Goal: Task Accomplishment & Management: Manage account settings

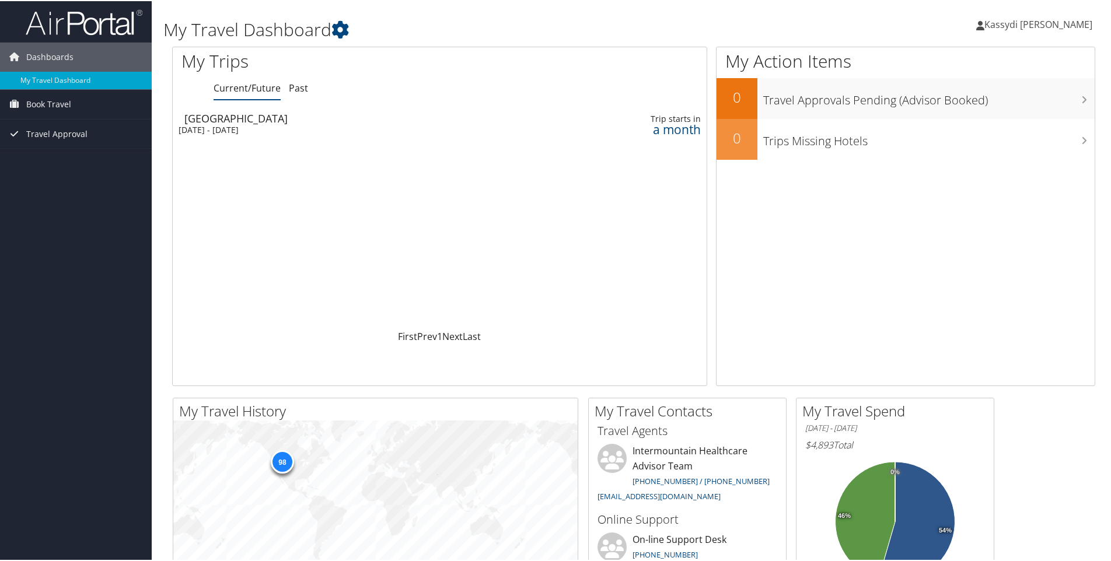
click at [231, 116] on div "Salt Lake City" at bounding box center [345, 117] width 322 height 11
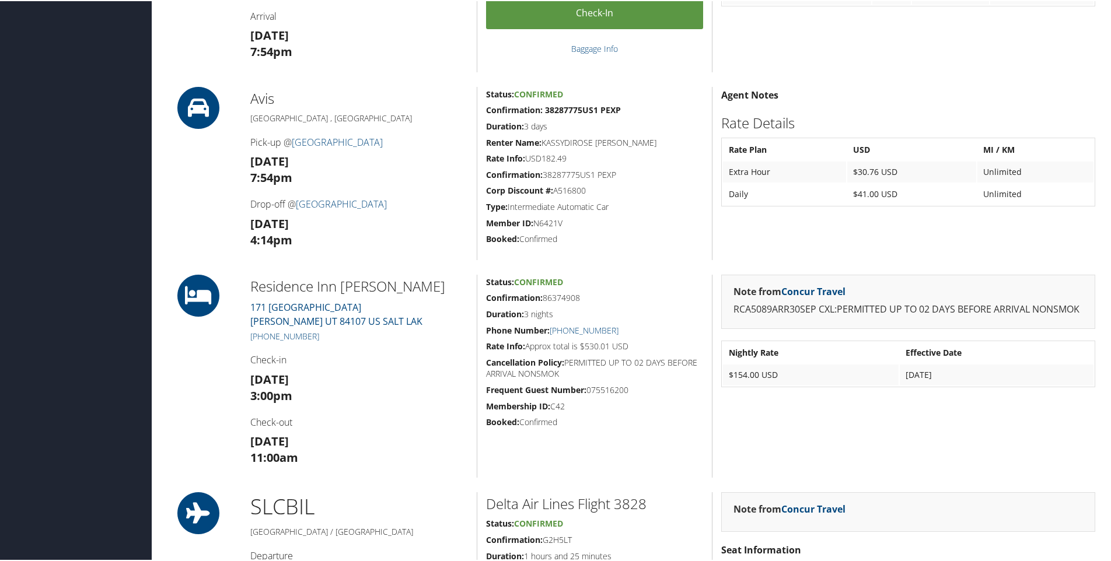
scroll to position [467, 0]
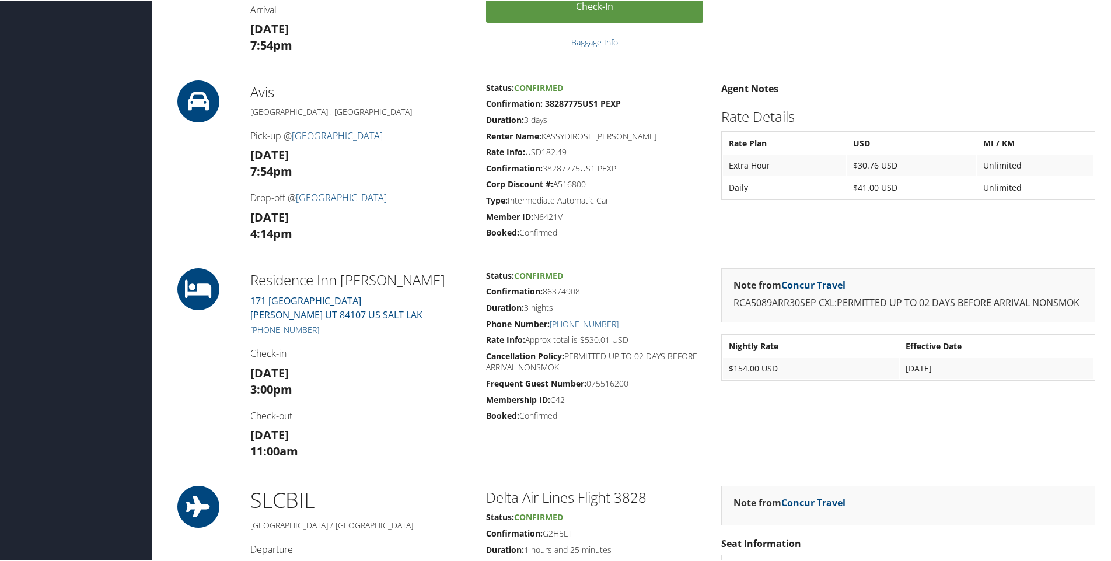
click at [360, 442] on h3 "[DATE] 11:00am" at bounding box center [359, 442] width 218 height 33
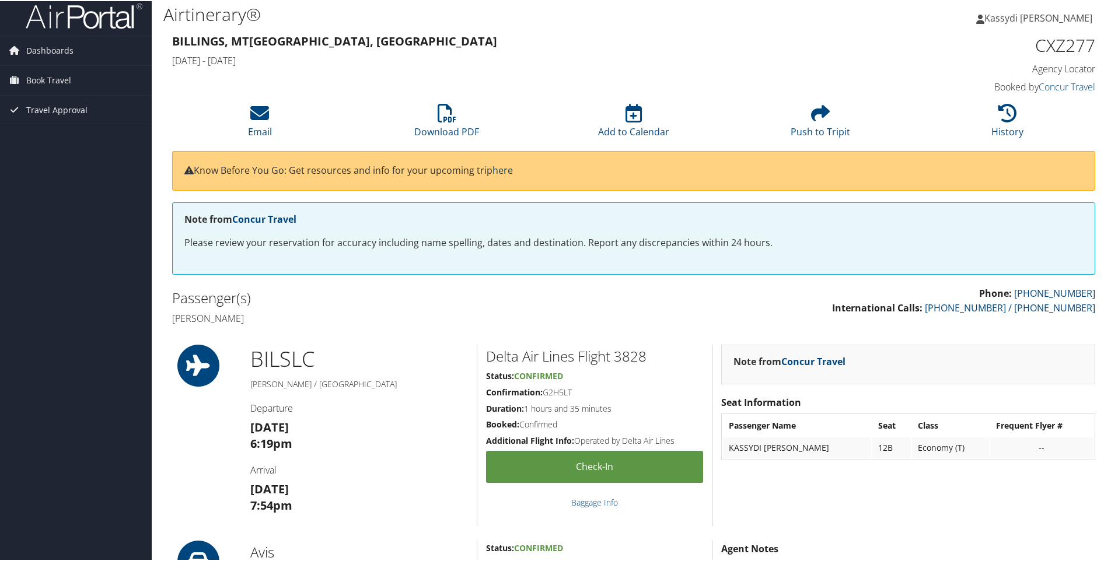
scroll to position [0, 0]
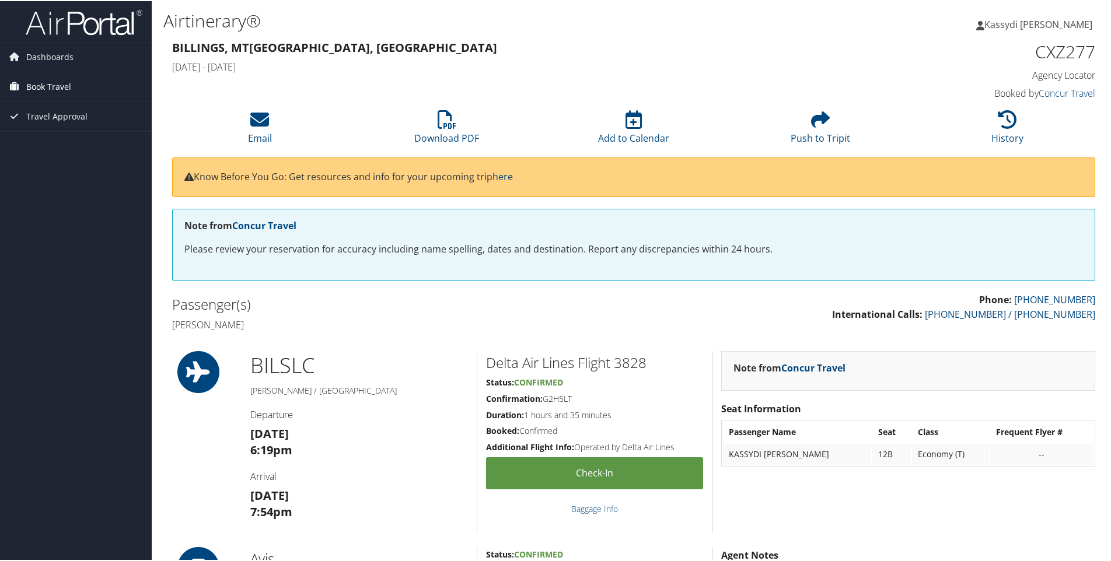
click at [33, 83] on span "Book Travel" at bounding box center [48, 85] width 45 height 29
click at [79, 126] on link "Book/Manage Online Trips" at bounding box center [76, 127] width 152 height 18
